Goal: Task Accomplishment & Management: Manage account settings

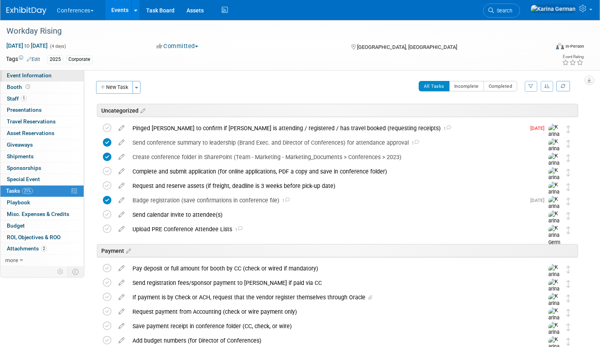
click at [55, 72] on link "Event Information" at bounding box center [41, 75] width 83 height 11
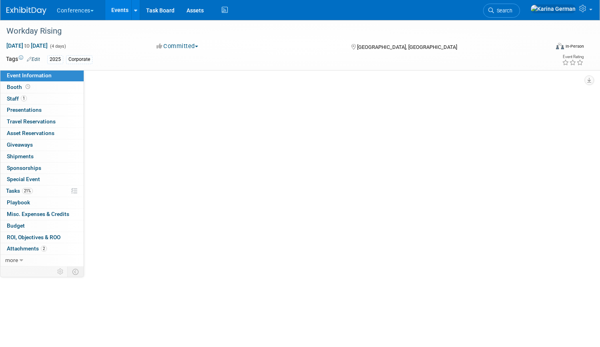
select select "Corporate"
select select "N/a"
select select "Karina"
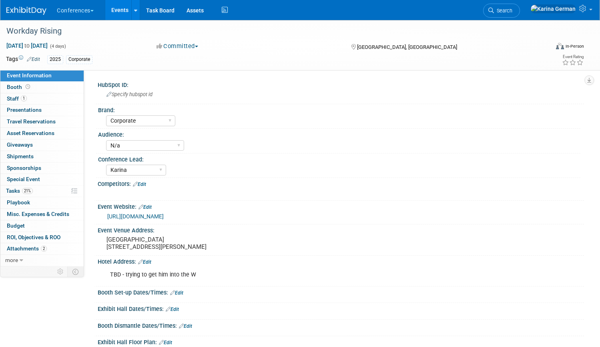
click at [36, 59] on link "Edit" at bounding box center [33, 59] width 13 height 6
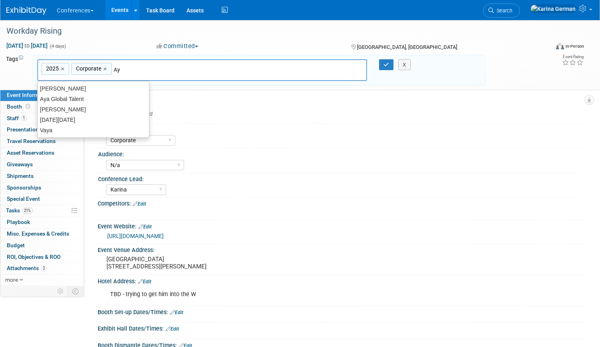
type input "[PERSON_NAME]"
click at [96, 82] on ul "[PERSON_NAME] Global Talent Aya Locums Vaya" at bounding box center [93, 104] width 112 height 46
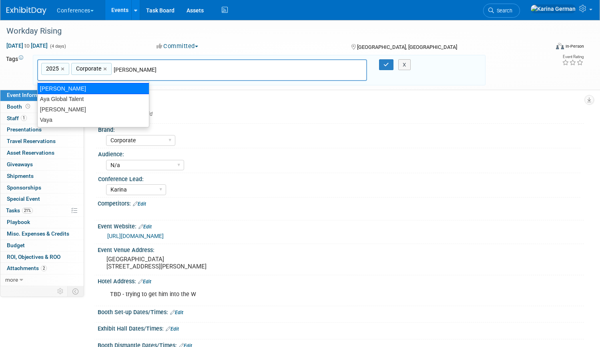
click at [94, 85] on div "[PERSON_NAME]" at bounding box center [93, 88] width 112 height 11
type input "2025, Corporate, Aya"
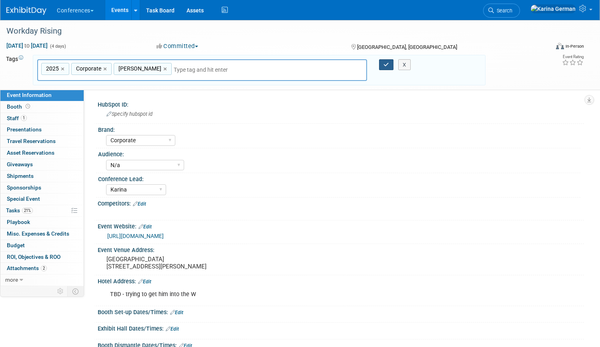
click at [387, 64] on icon "button" at bounding box center [386, 64] width 6 height 5
